Goal: Find specific page/section: Go to known website

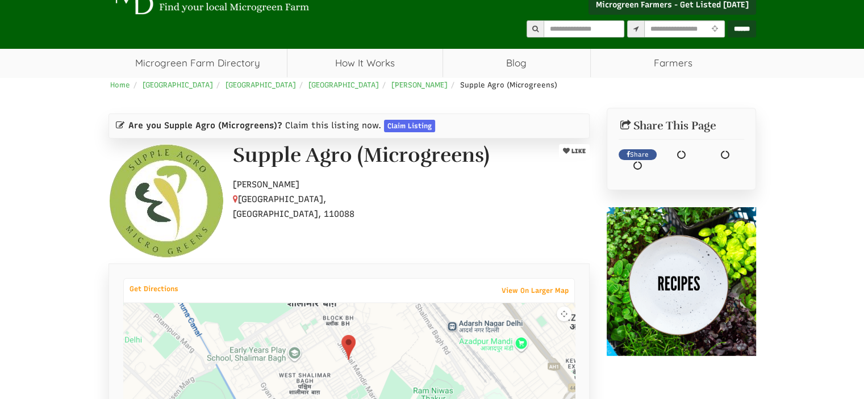
scroll to position [91, 0]
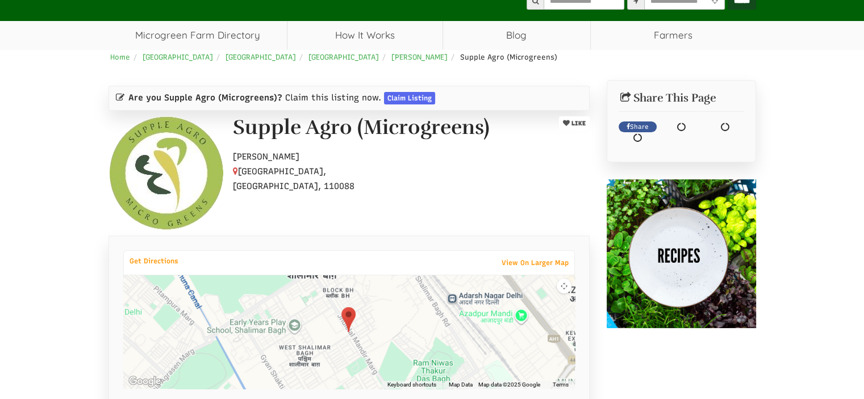
select select "Language Translate Widget"
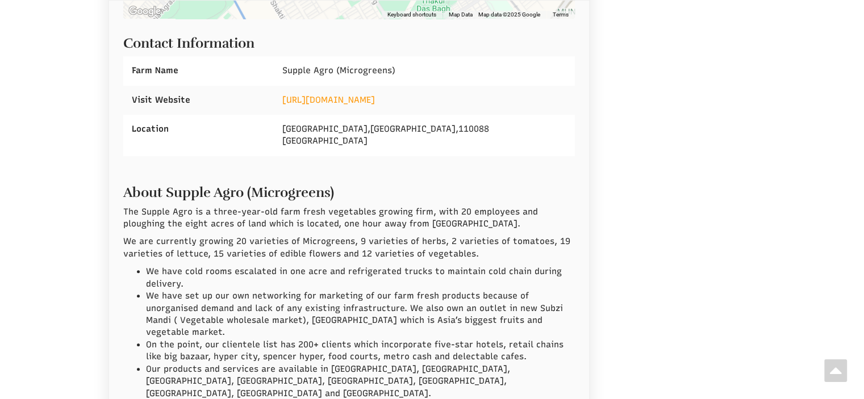
scroll to position [432, 0]
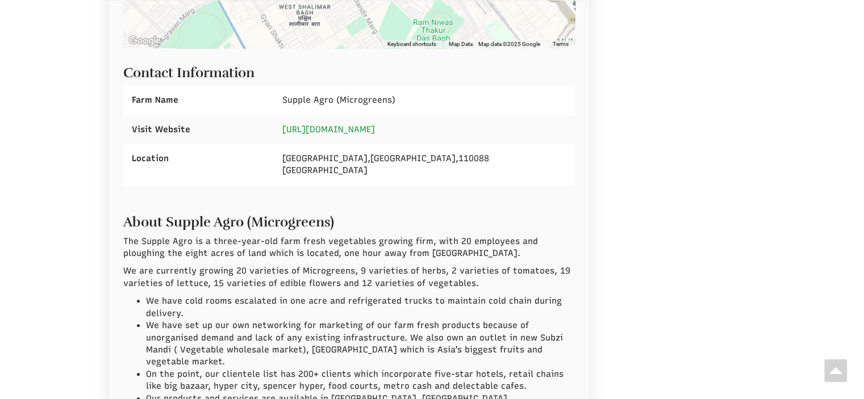
click at [375, 129] on link "[URL][DOMAIN_NAME]" at bounding box center [328, 129] width 93 height 10
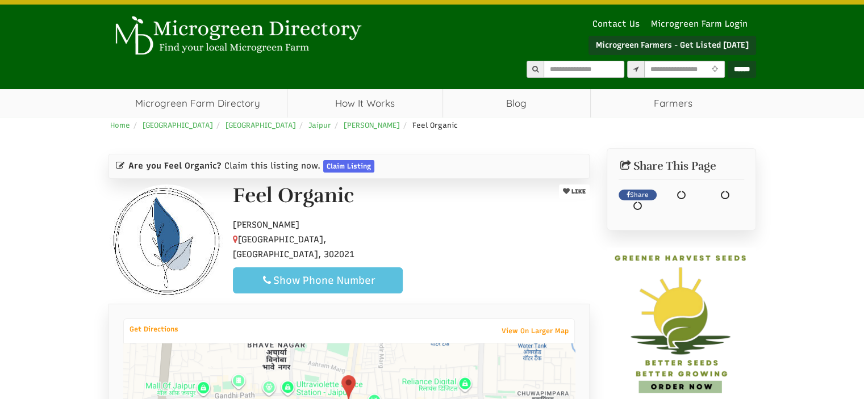
select select "Language Translate Widget"
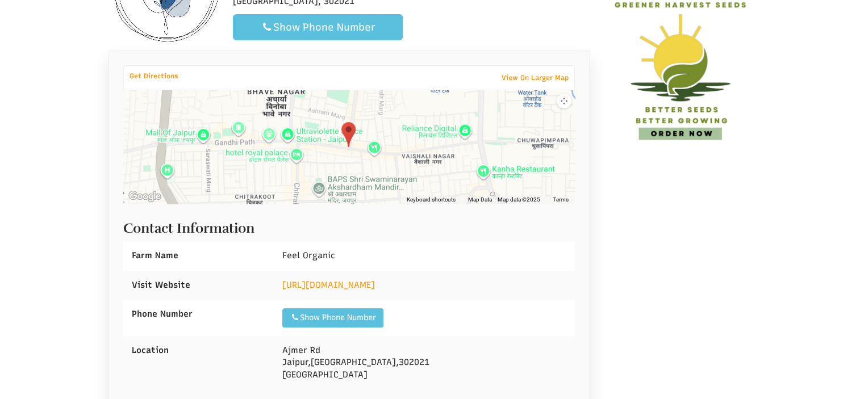
scroll to position [295, 0]
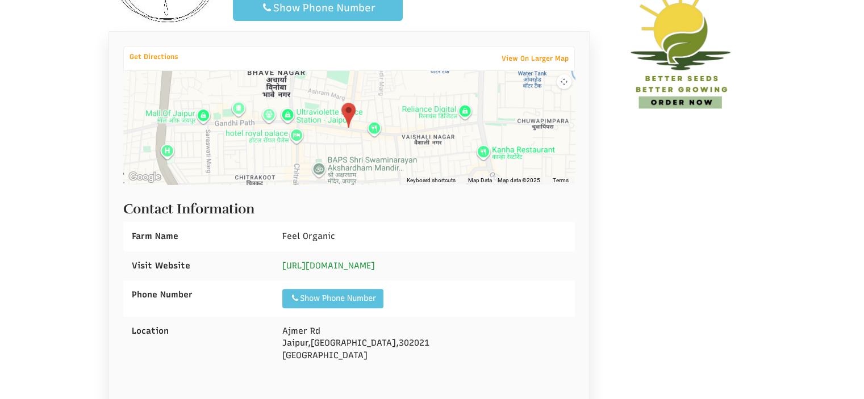
click at [348, 265] on link "https://www.feelorganic.co.in/" at bounding box center [328, 266] width 93 height 10
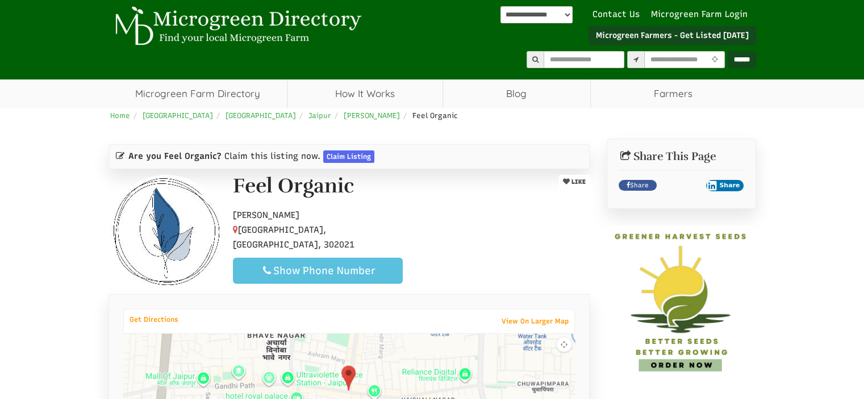
scroll to position [0, 0]
